Goal: Transaction & Acquisition: Obtain resource

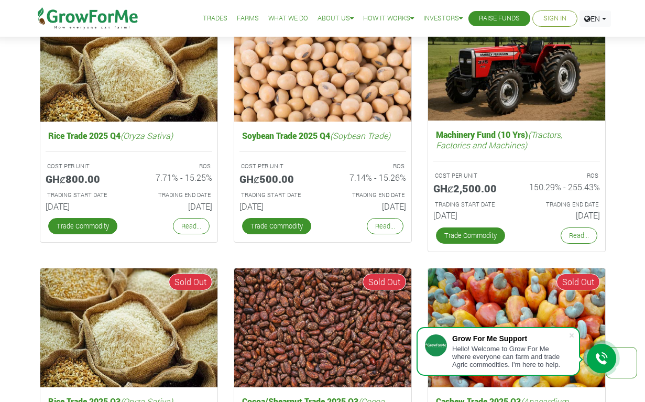
scroll to position [1725, 0]
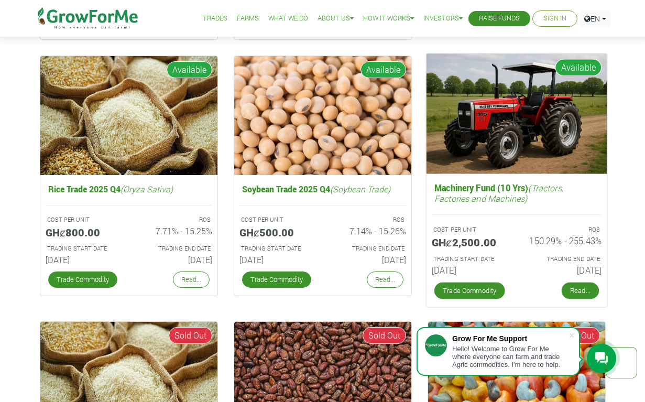
click at [587, 292] on link "Read..." at bounding box center [579, 290] width 37 height 17
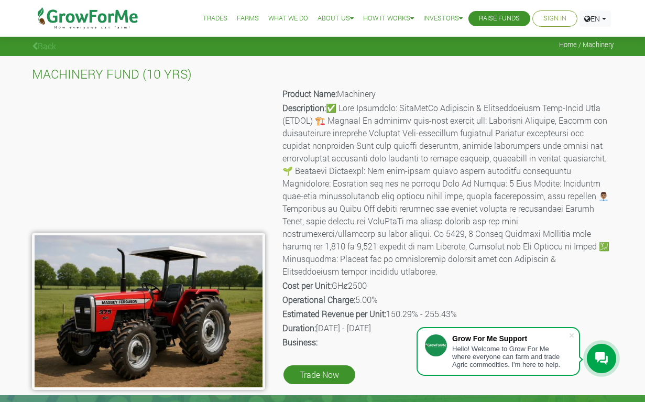
scroll to position [53, 0]
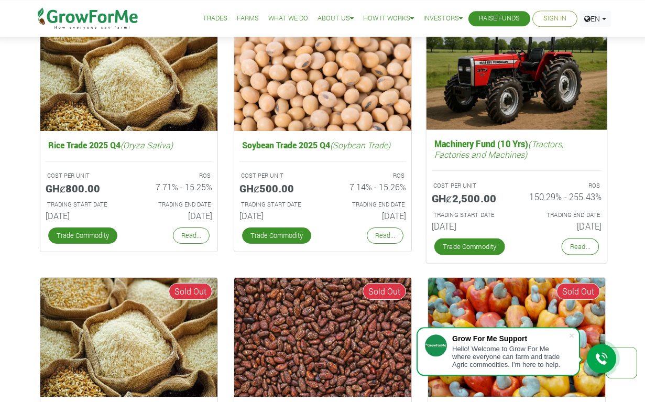
scroll to position [1777, 0]
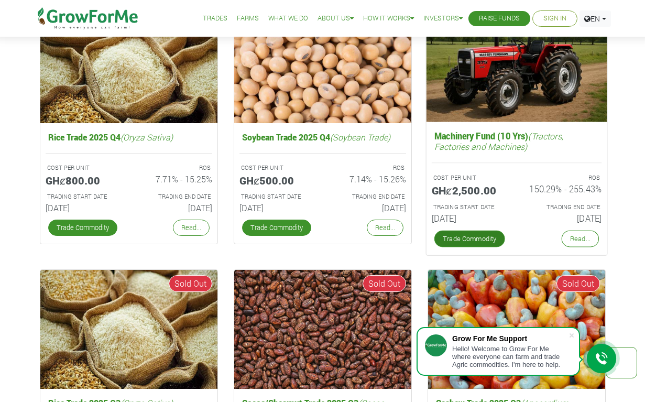
click at [462, 238] on link "Trade Commodity" at bounding box center [469, 239] width 71 height 17
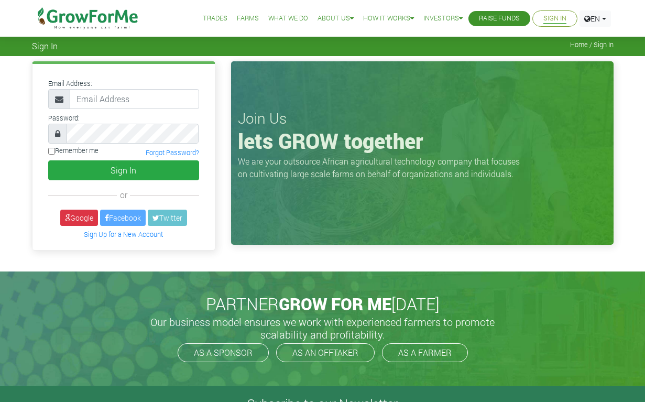
scroll to position [321, 0]
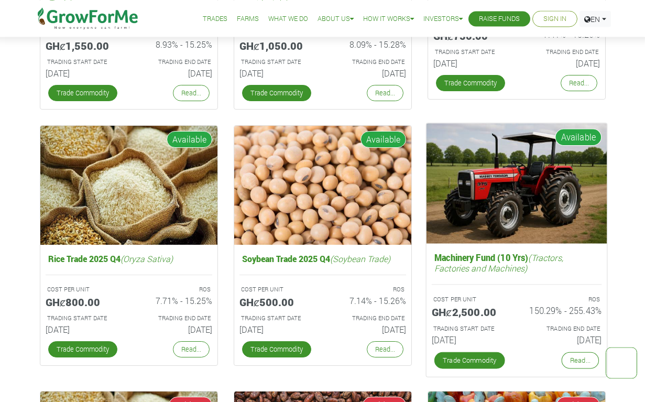
scroll to position [1668, 0]
